Goal: Information Seeking & Learning: Find specific page/section

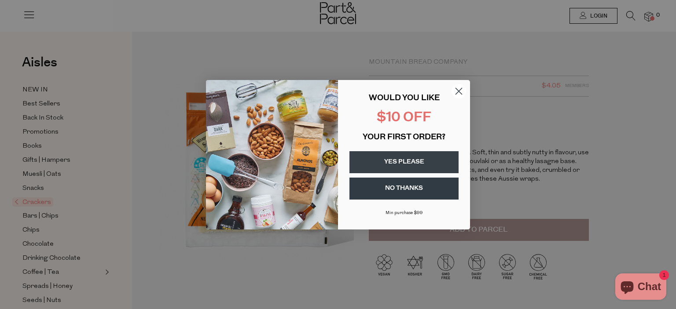
click at [456, 92] on circle "Close dialog" at bounding box center [458, 91] width 15 height 15
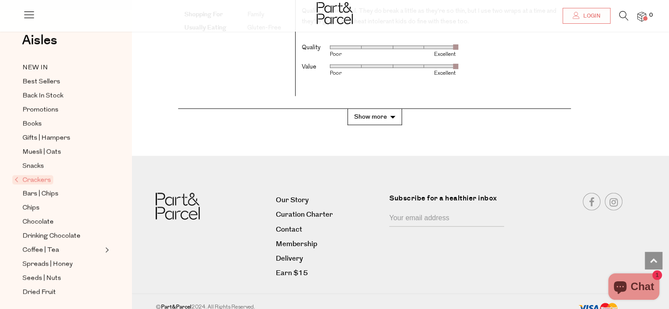
scroll to position [2084, 0]
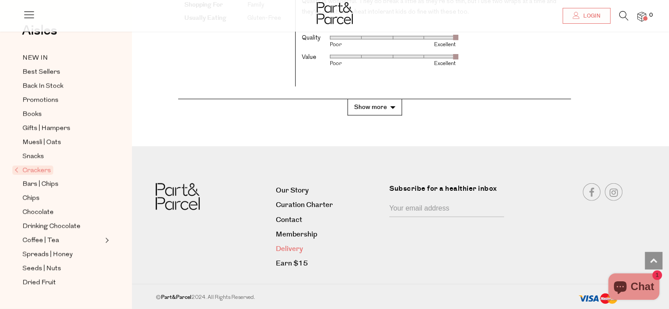
click at [295, 250] on link "Delivery" at bounding box center [329, 249] width 107 height 12
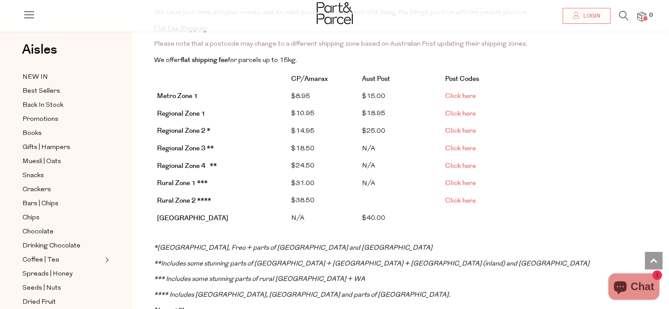
scroll to position [139, 0]
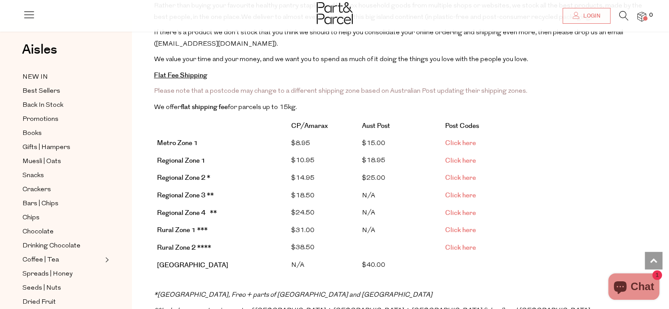
drag, startPoint x: 670, startPoint y: 45, endPoint x: 635, endPoint y: 83, distance: 51.7
click at [456, 158] on span "Click here" at bounding box center [460, 160] width 31 height 9
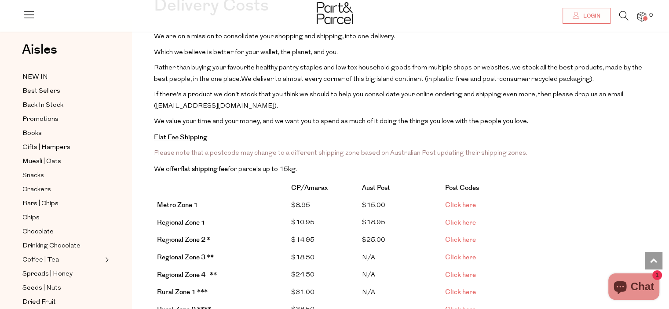
scroll to position [0, 0]
